Goal: Task Accomplishment & Management: Manage account settings

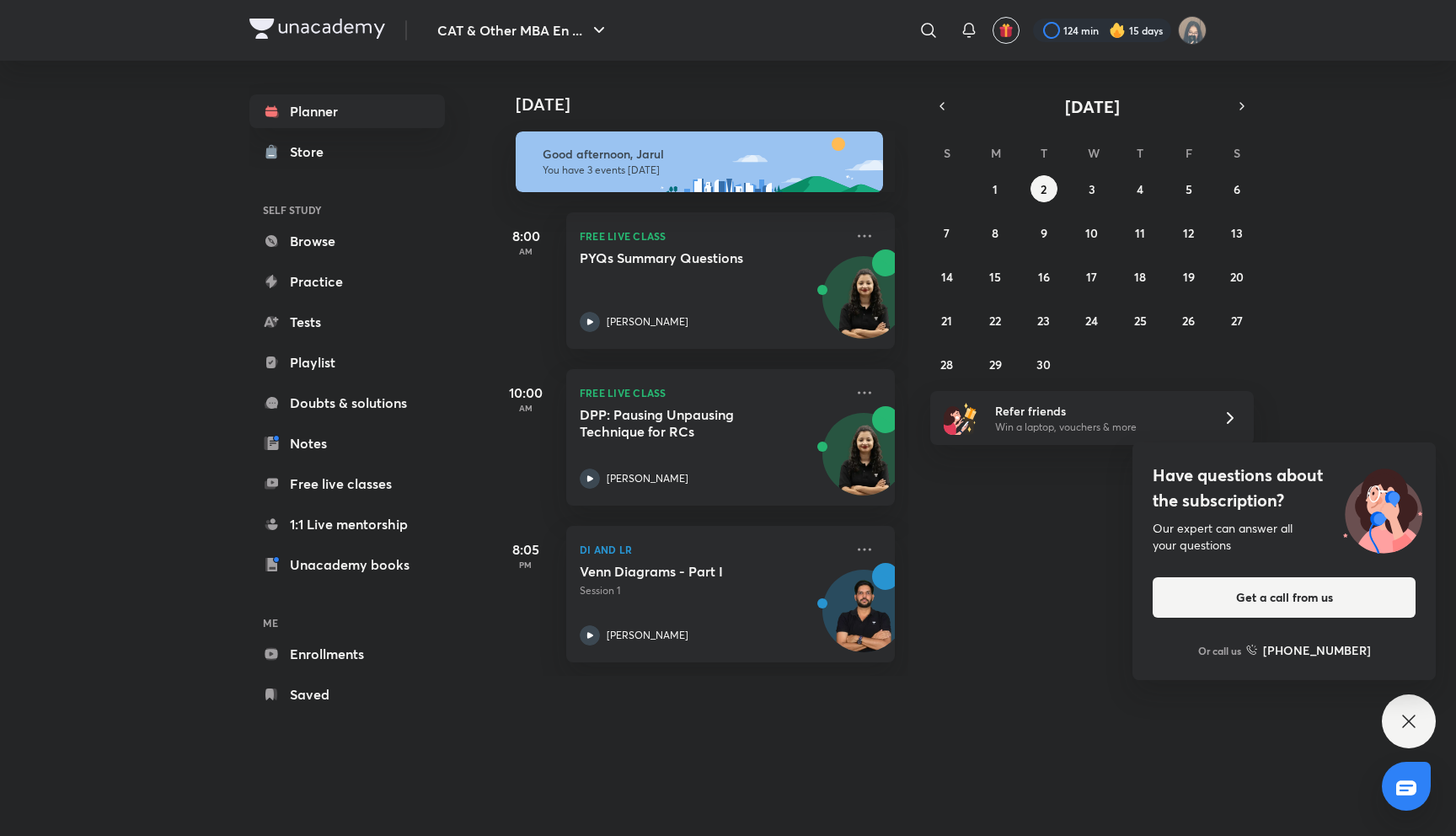
click at [1419, 693] on div "CAT & Other MBA En ... ​ 124 min 15 days Planner Store SELF STUDY Browse Practi…" at bounding box center [728, 418] width 1456 height 836
click at [1419, 715] on div "Have questions about the subscription? Our expert can answer all your questions…" at bounding box center [1409, 721] width 54 height 54
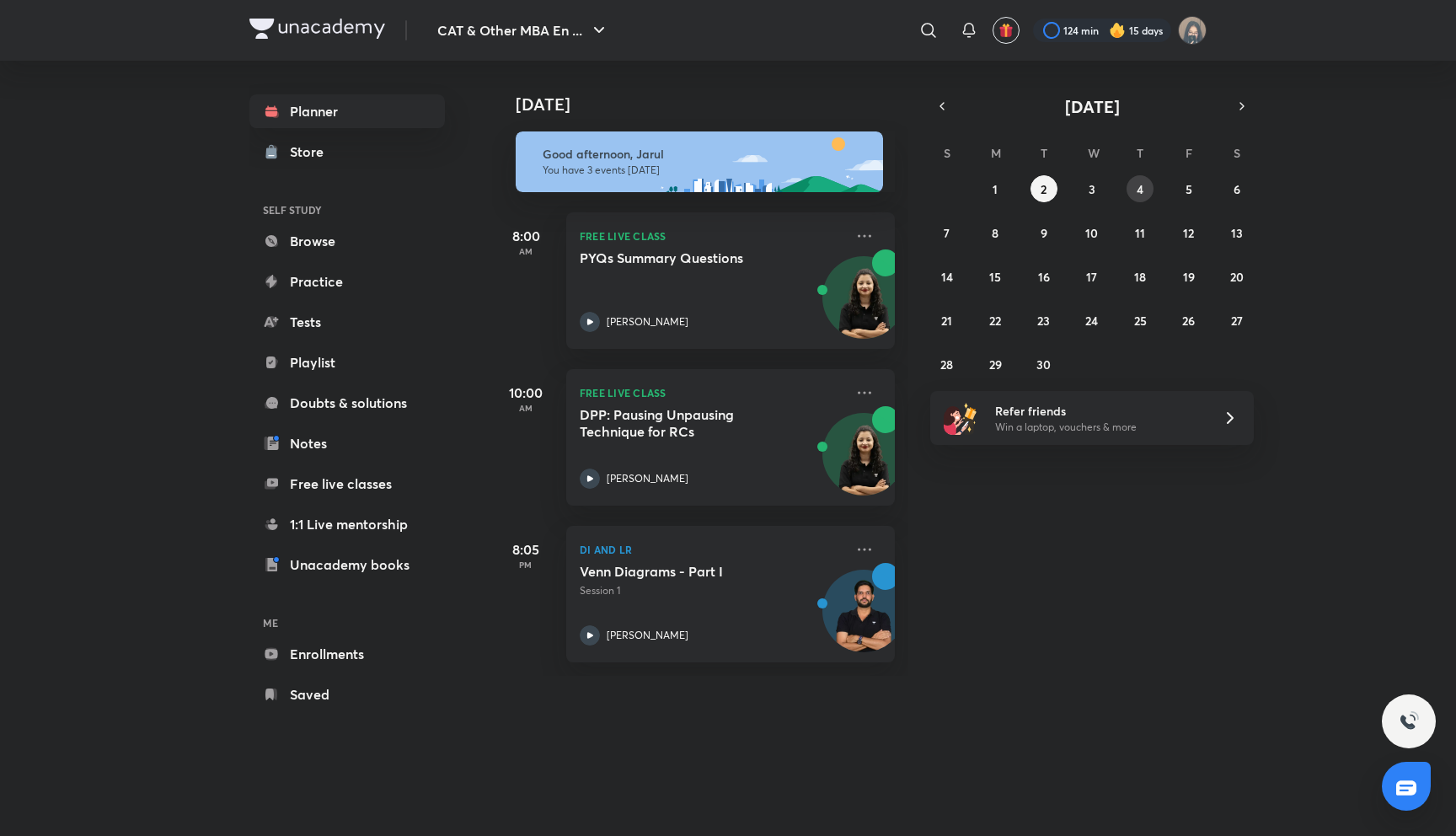
click at [1137, 189] on abbr "4" at bounding box center [1139, 189] width 7 height 16
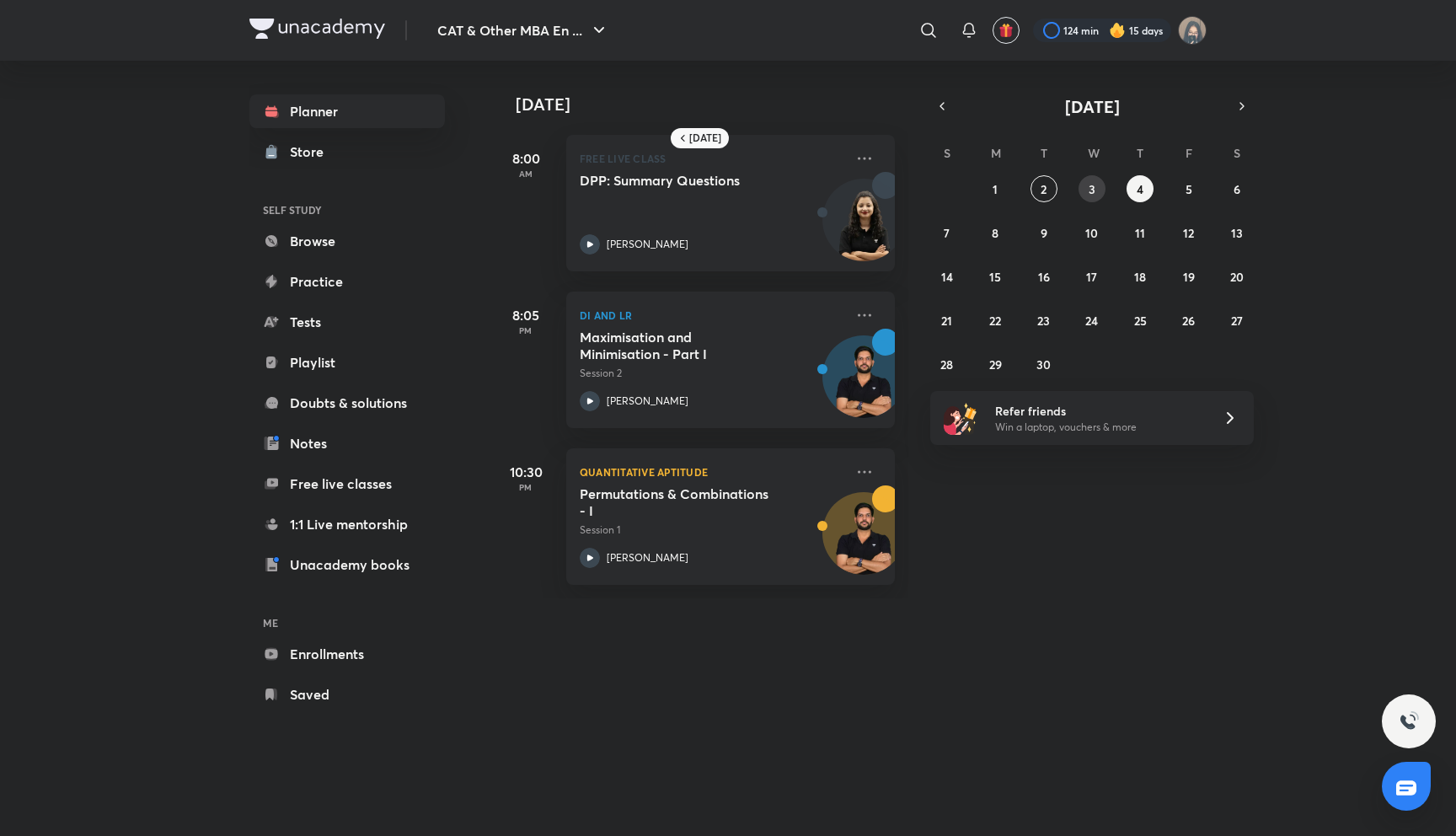
click at [1091, 187] on abbr "3" at bounding box center [1092, 189] width 7 height 16
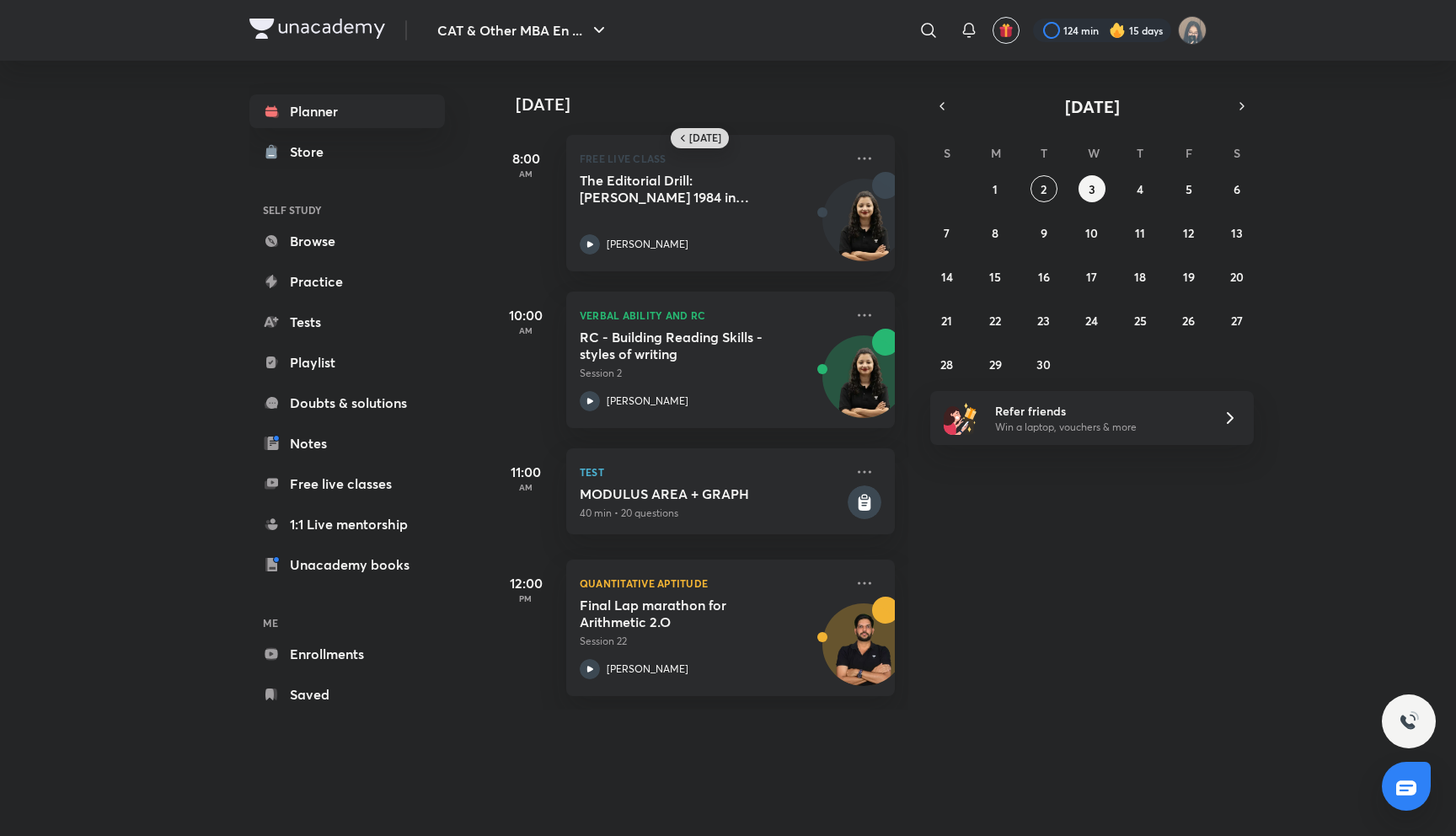
click at [679, 135] on icon at bounding box center [682, 138] width 13 height 13
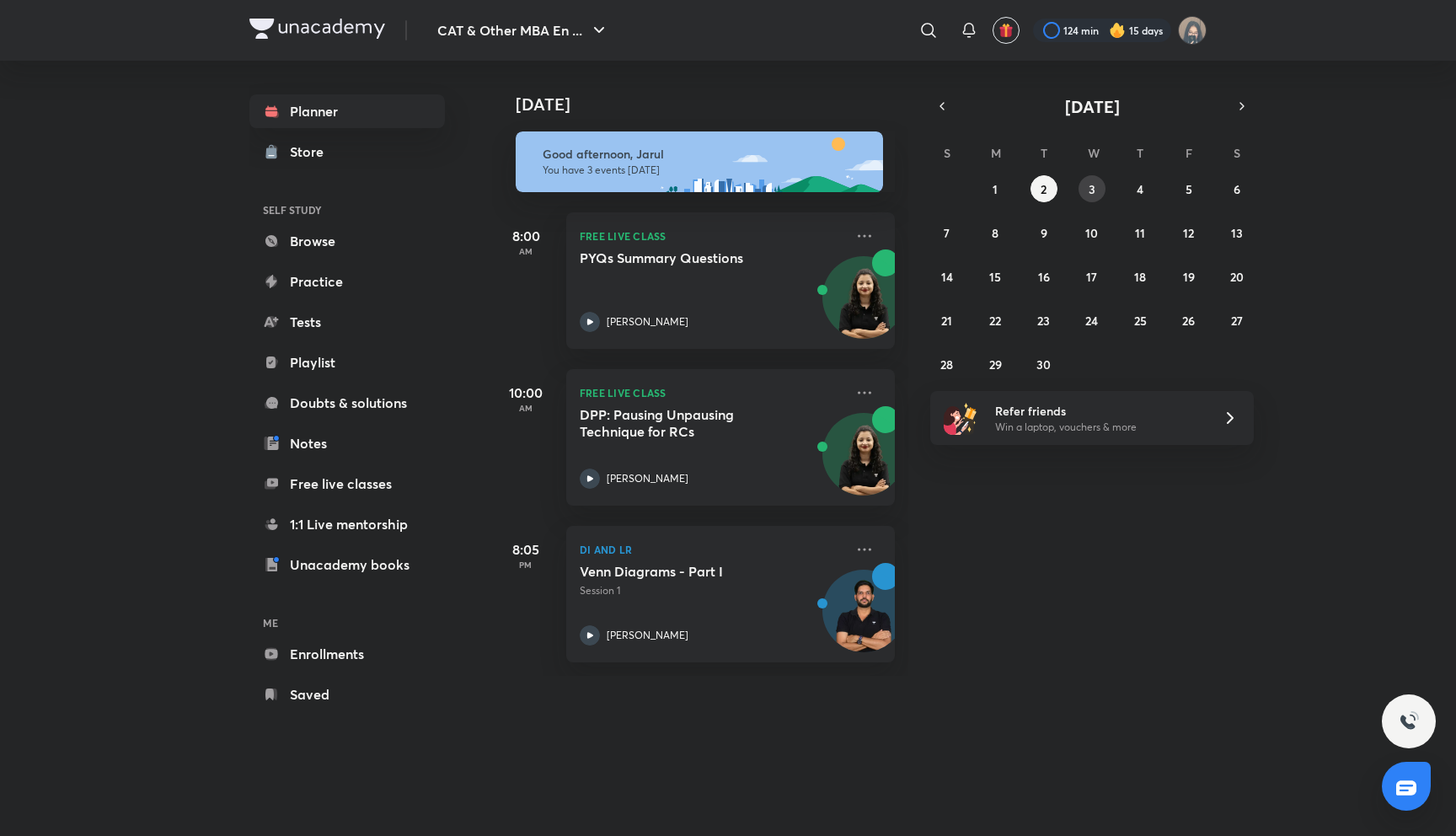
click at [1101, 193] on button "3" at bounding box center [1092, 188] width 27 height 27
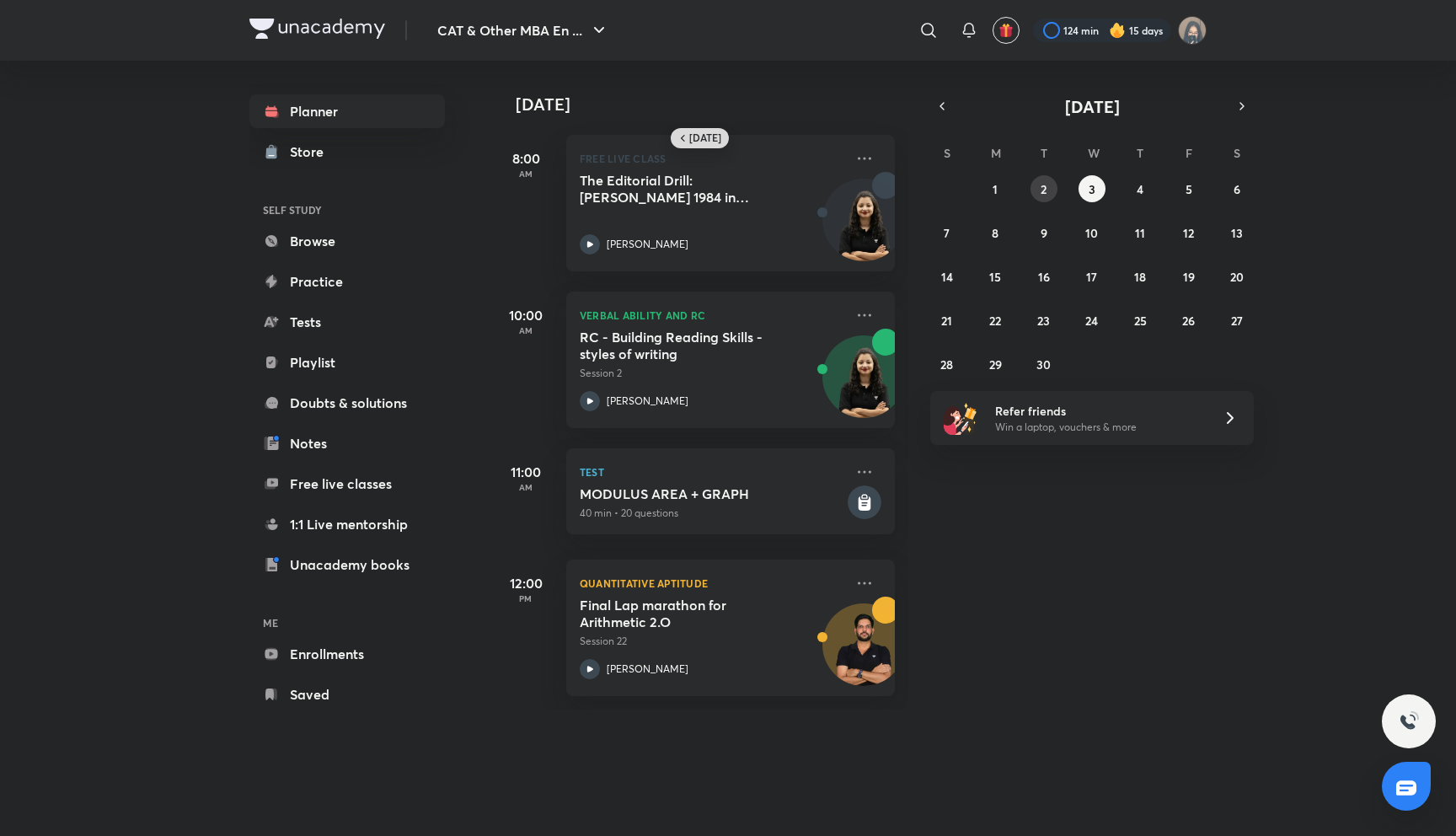
click at [1050, 184] on button "2" at bounding box center [1044, 188] width 27 height 27
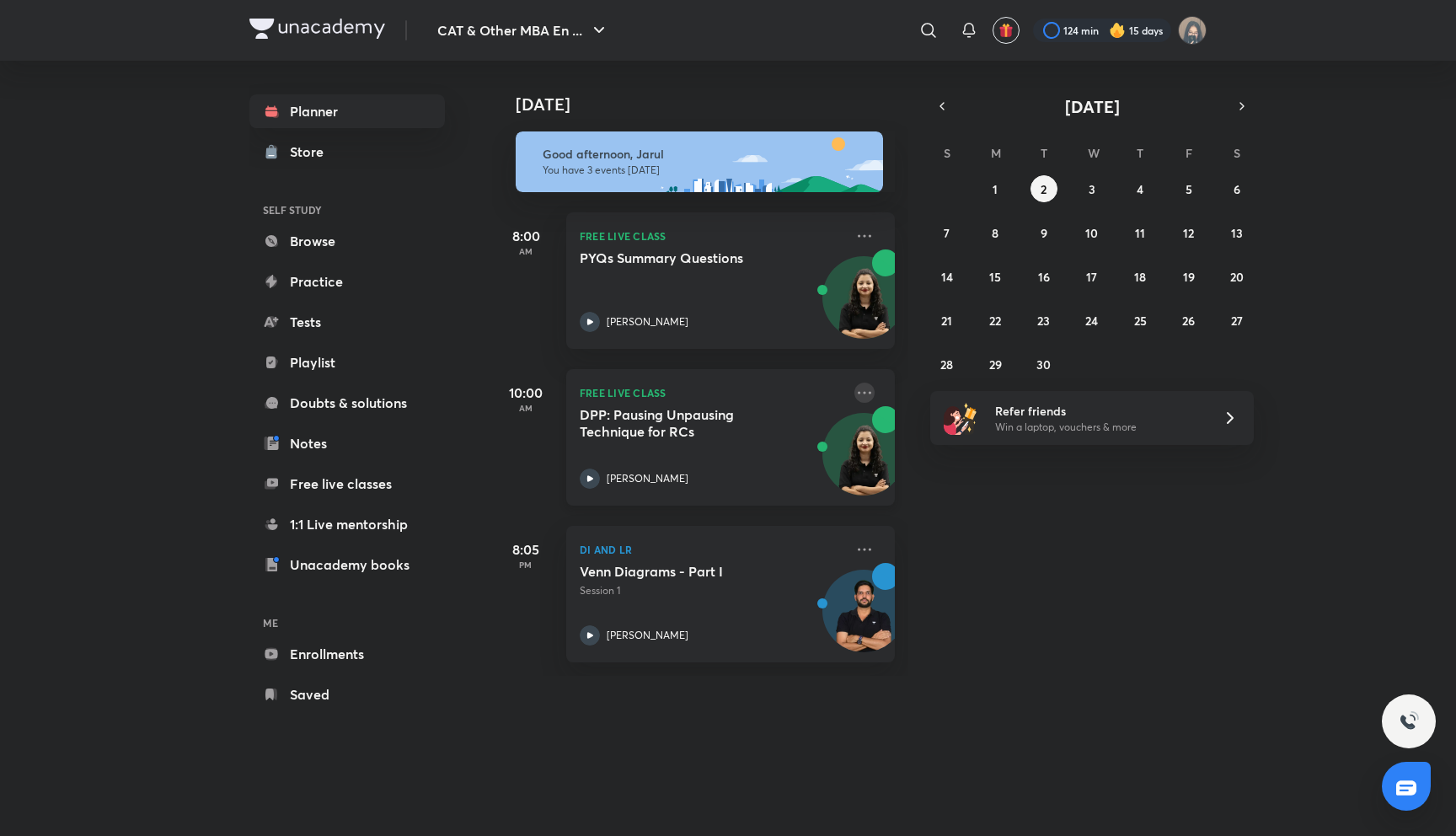
click at [874, 391] on icon at bounding box center [864, 393] width 20 height 20
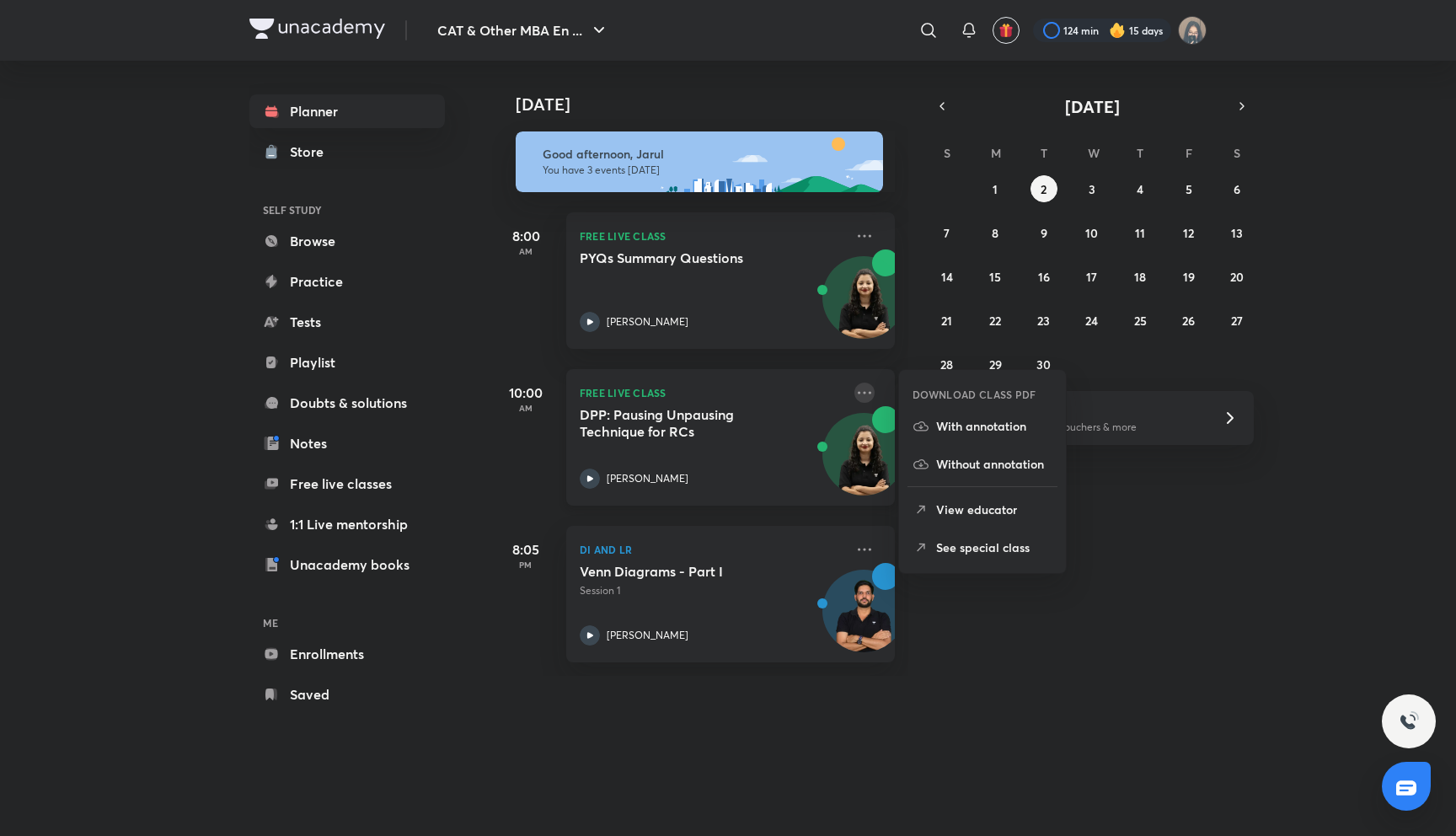
click at [864, 390] on icon at bounding box center [864, 393] width 20 height 20
click at [906, 344] on div "[DATE] Good afternoon, Jarul You have 3 events [DATE] 8:00 AM FREE LIVE CLASS P…" at bounding box center [700, 369] width 416 height 615
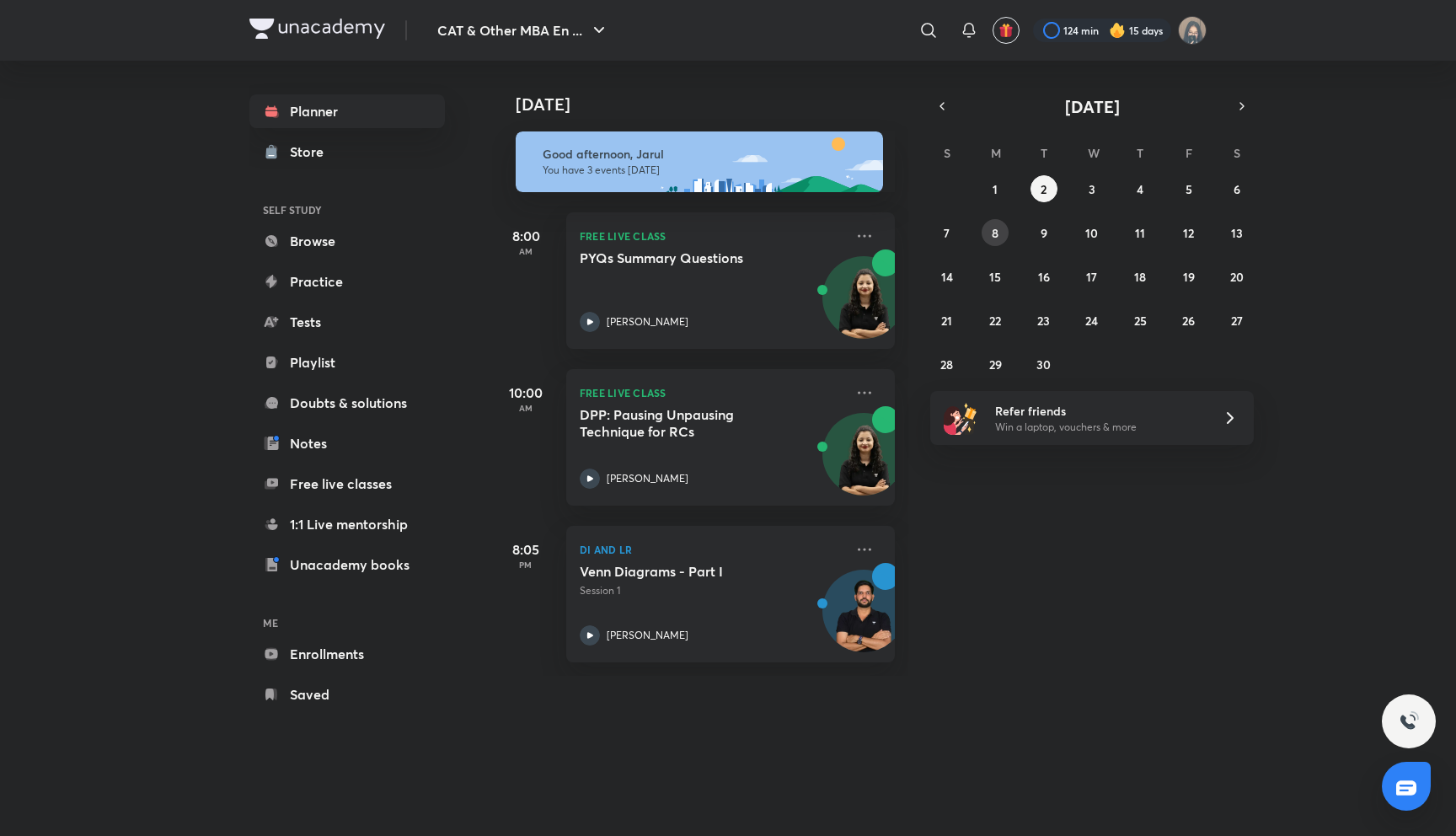
click at [998, 238] on abbr "8" at bounding box center [995, 233] width 7 height 16
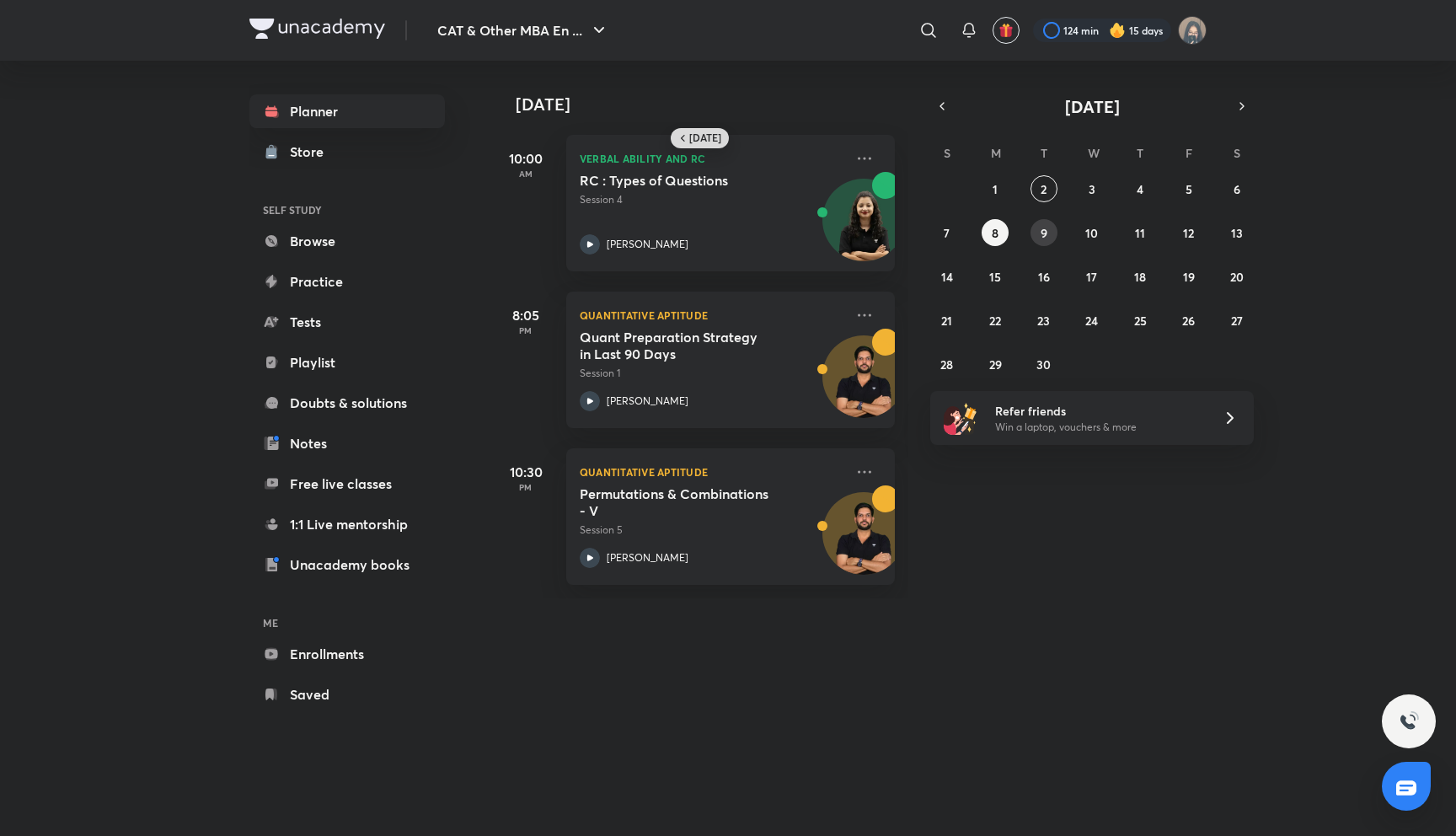
click at [1048, 244] on button "9" at bounding box center [1044, 232] width 27 height 27
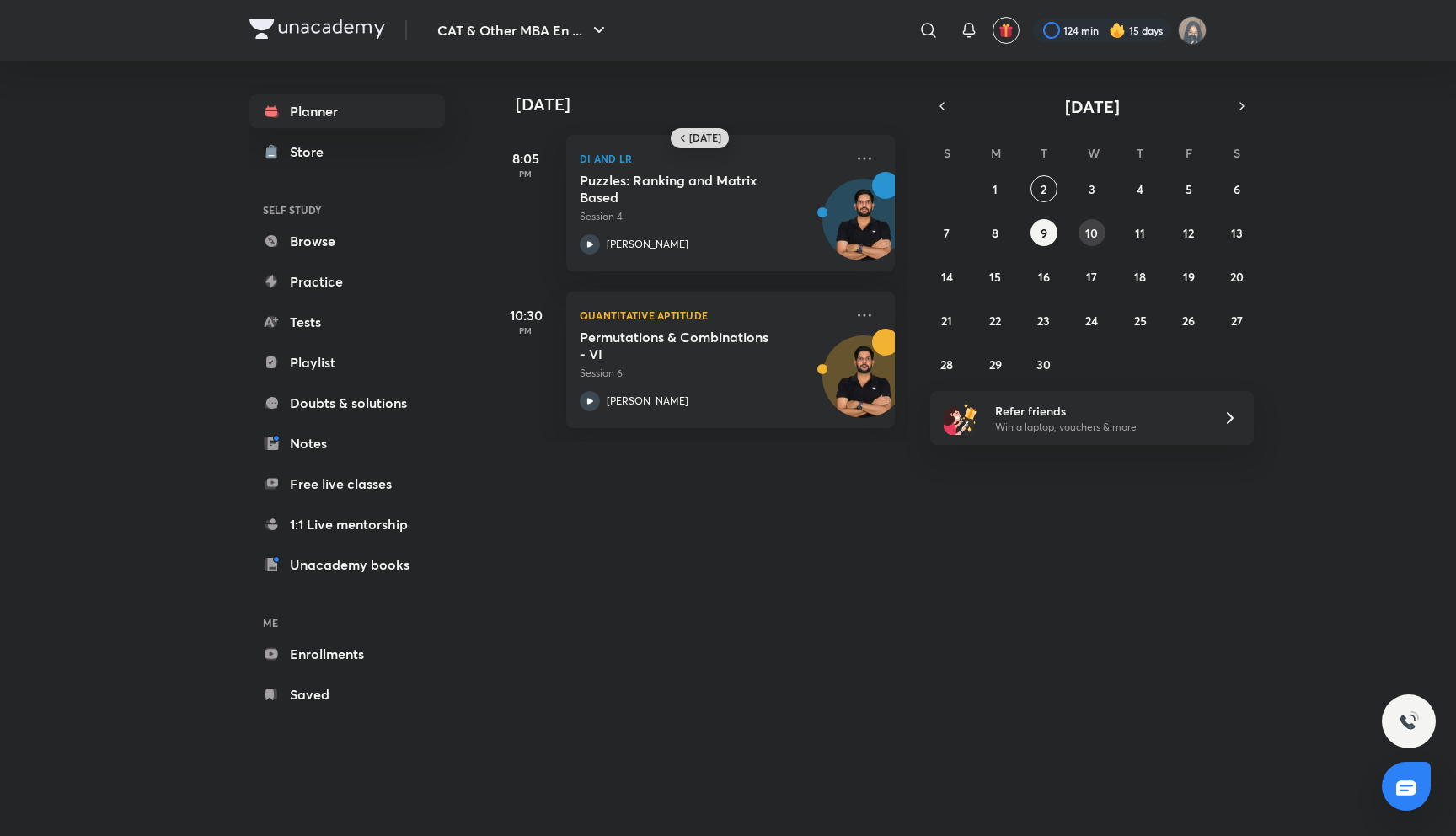
click at [1082, 231] on button "10" at bounding box center [1092, 232] width 27 height 27
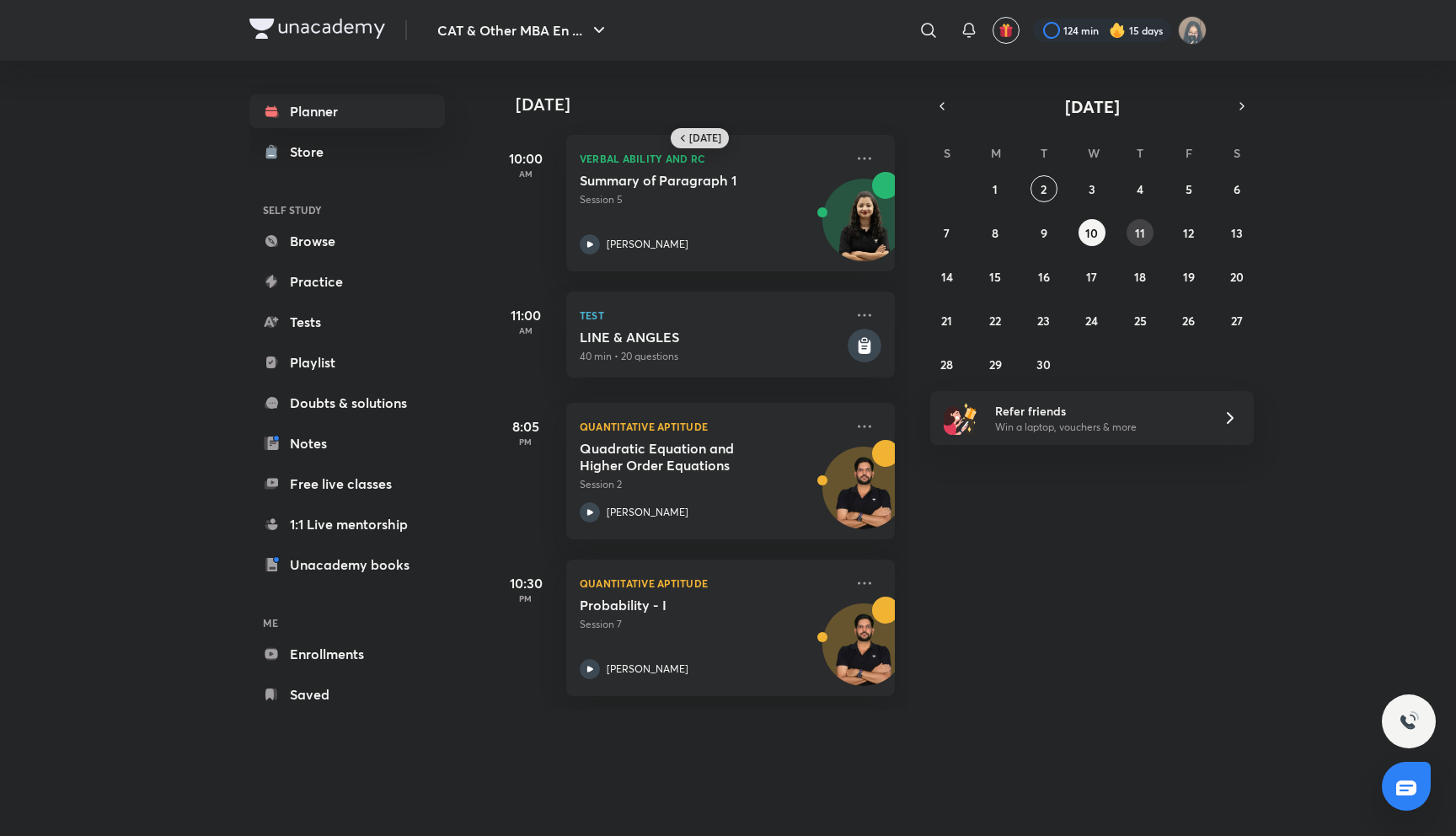
click at [1137, 226] on abbr "11" at bounding box center [1139, 233] width 10 height 16
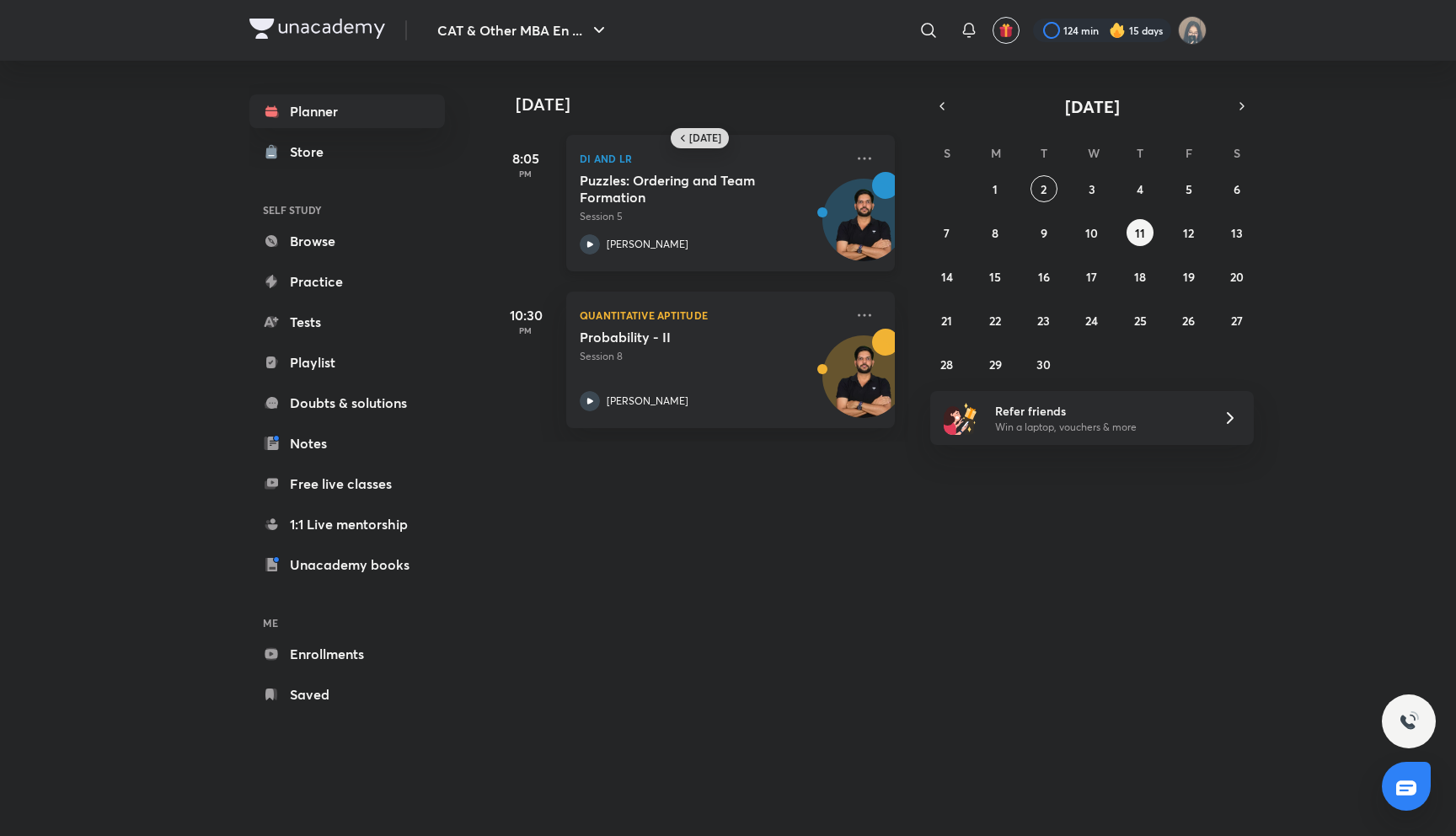
click at [712, 150] on p "DI and LR" at bounding box center [711, 158] width 265 height 20
click at [709, 132] on h6 "[DATE]" at bounding box center [705, 138] width 32 height 13
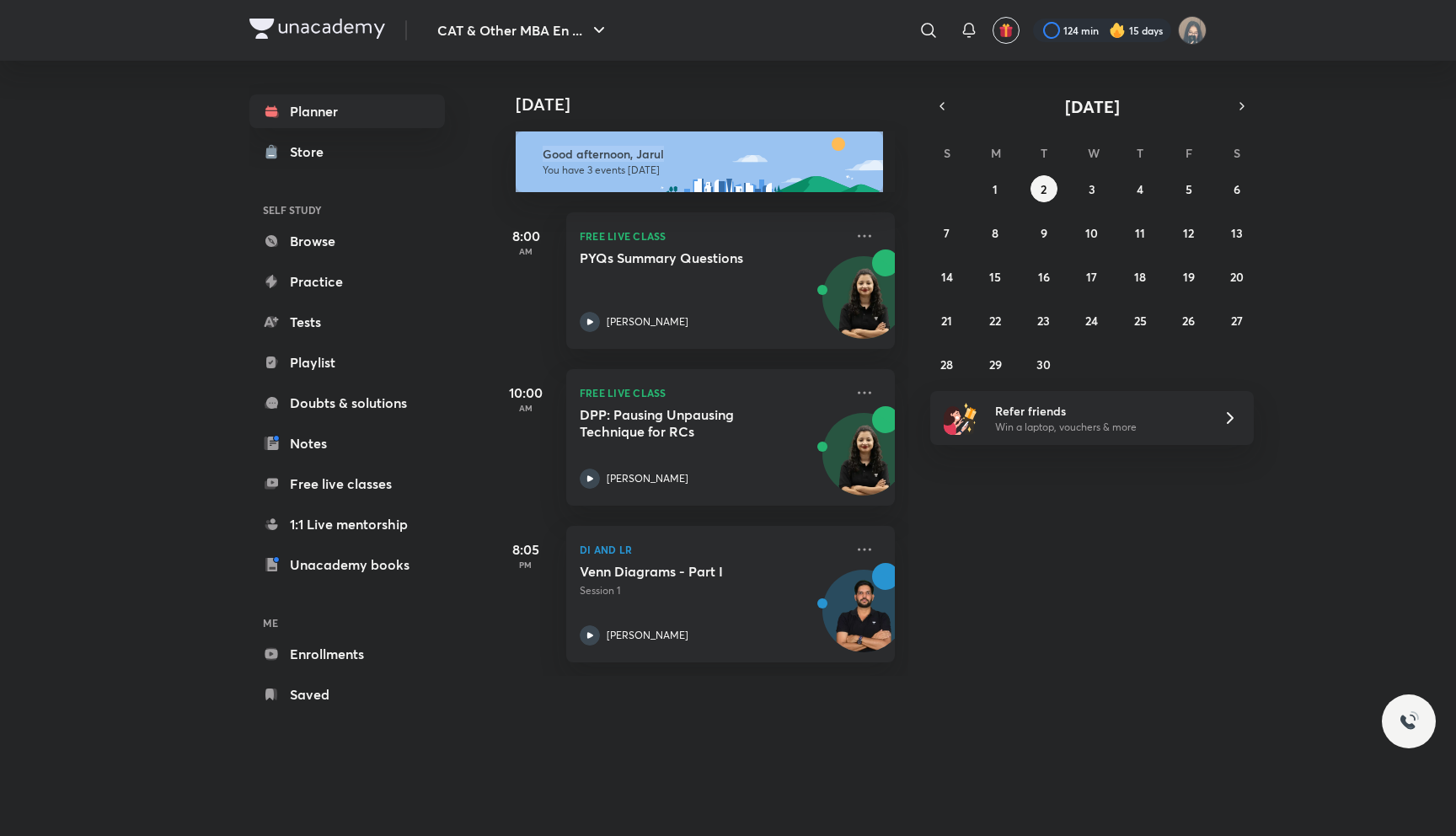
drag, startPoint x: 665, startPoint y: 153, endPoint x: 528, endPoint y: 153, distance: 137.0
click at [528, 153] on div "Good afternoon, Jarul You have 3 events [DATE]" at bounding box center [705, 162] width 379 height 61
click at [495, 194] on div "8:00 AM FREE LIVE CLASS PYQs Summary Questions [PERSON_NAME]" at bounding box center [693, 270] width 402 height 157
drag, startPoint x: 507, startPoint y: 540, endPoint x: 539, endPoint y: 548, distance: 33.0
click at [540, 548] on h5 "8:05" at bounding box center [525, 549] width 67 height 20
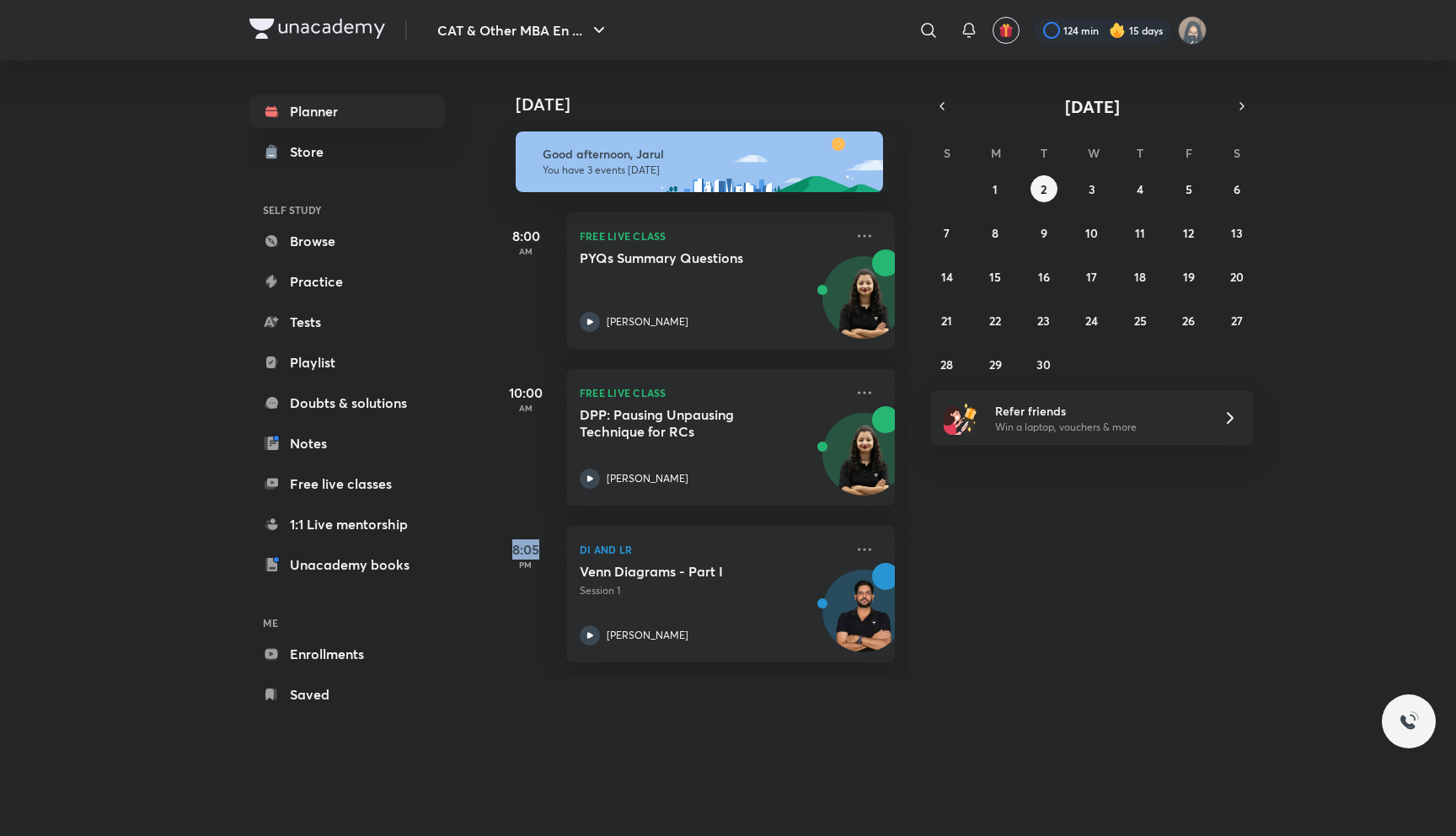
click at [539, 548] on h5 "8:05" at bounding box center [525, 549] width 67 height 20
